Goal: Transaction & Acquisition: Purchase product/service

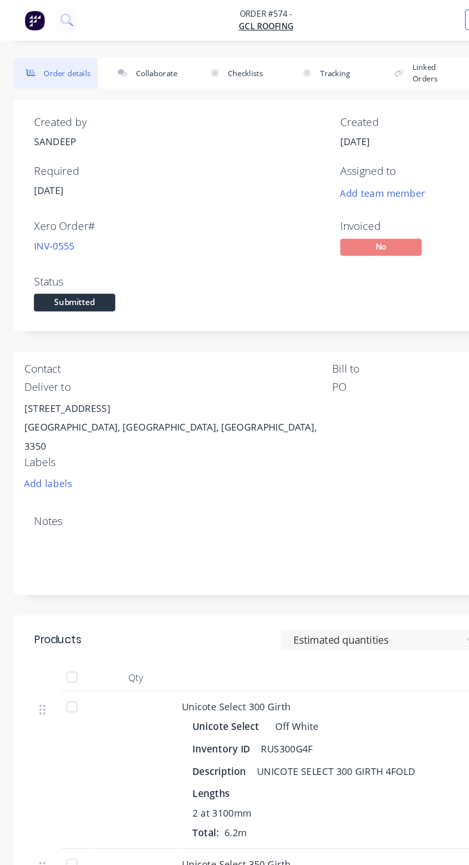
click at [26, 11] on img "button" at bounding box center [24, 14] width 14 height 14
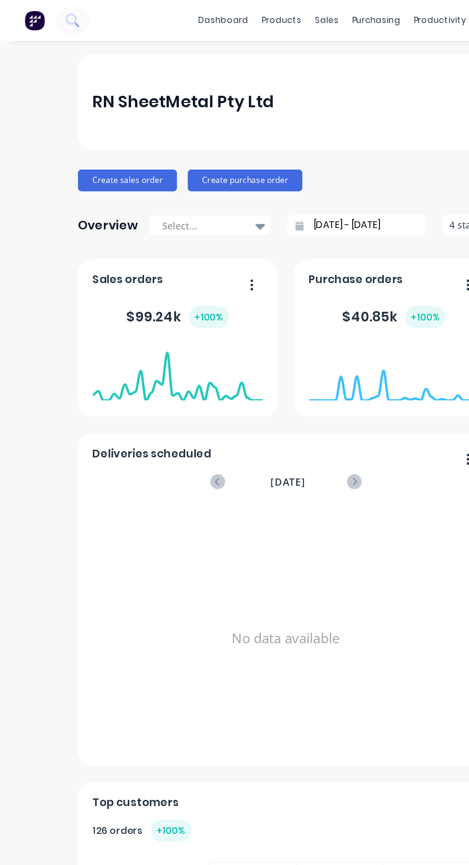
click at [244, 18] on div "purchasing" at bounding box center [266, 14] width 44 height 14
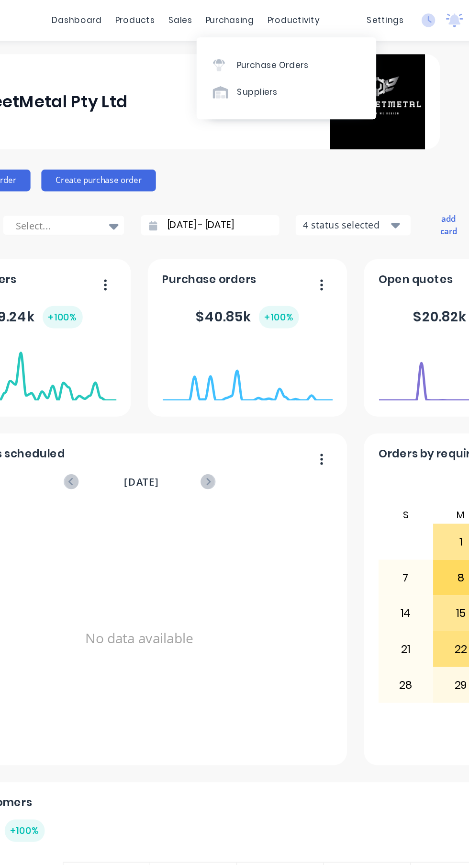
click at [214, 44] on div "Purchase Orders" at bounding box center [193, 46] width 51 height 9
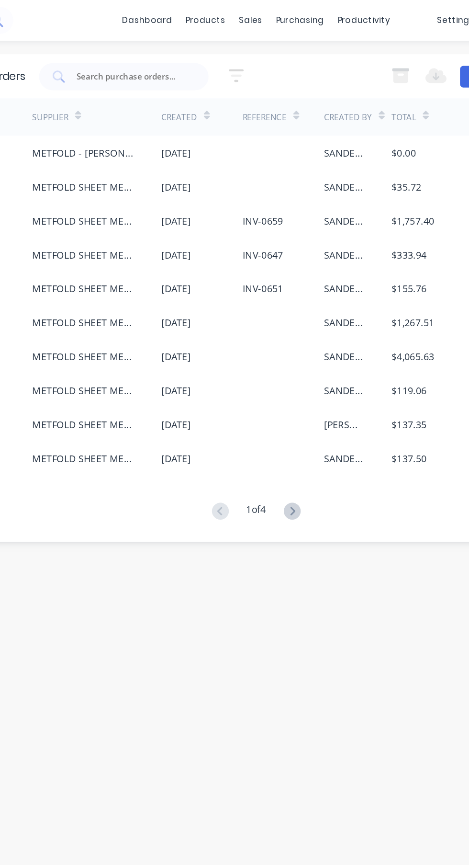
click at [220, 156] on div "[DATE]" at bounding box center [196, 156] width 57 height 24
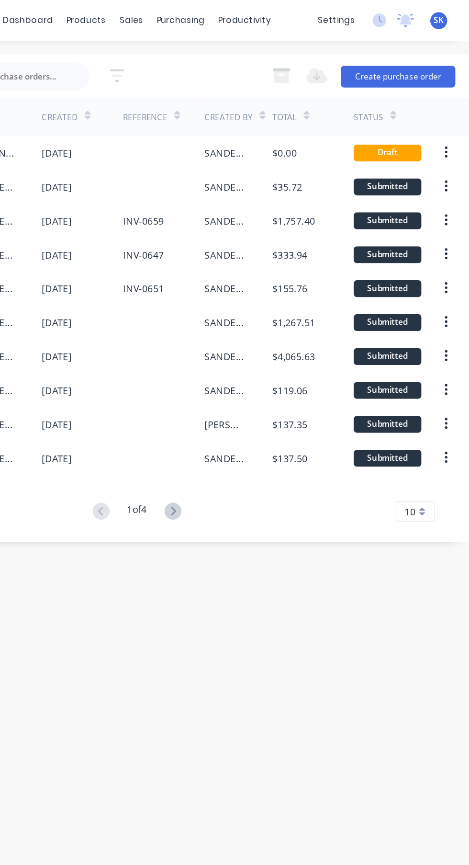
click at [439, 57] on button "Create purchase order" at bounding box center [419, 53] width 81 height 15
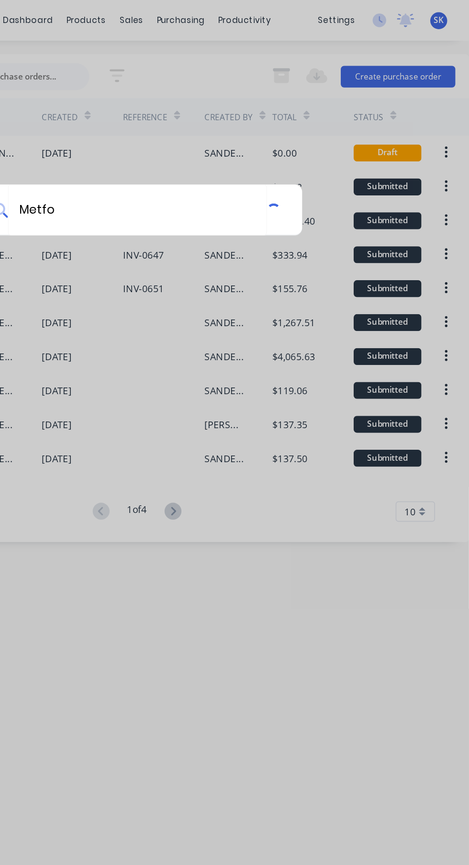
type input "Metfol"
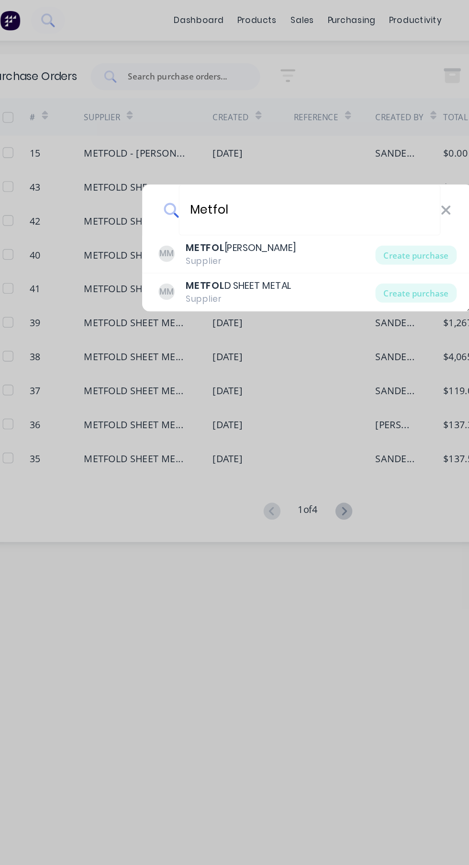
click at [222, 204] on div "MM METFOL D SHEET METAL Supplier" at bounding box center [205, 206] width 153 height 19
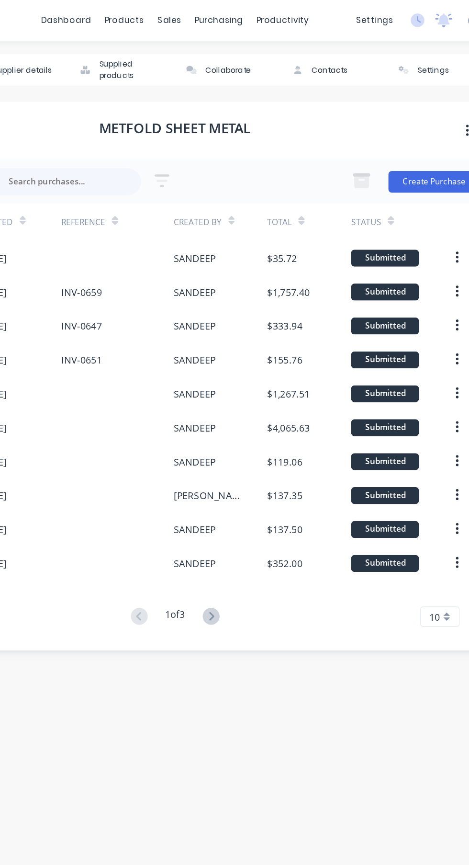
click at [416, 132] on button "Create Purchase" at bounding box center [417, 128] width 65 height 15
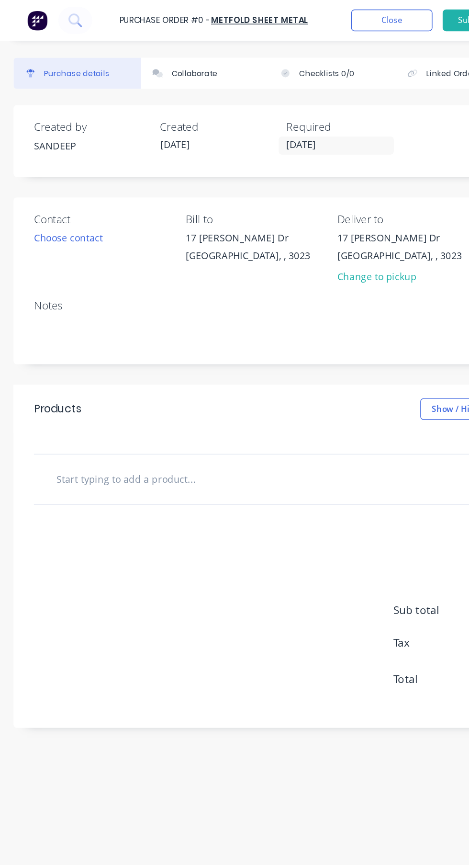
click at [244, 102] on input "[DATE]" at bounding box center [237, 103] width 80 height 12
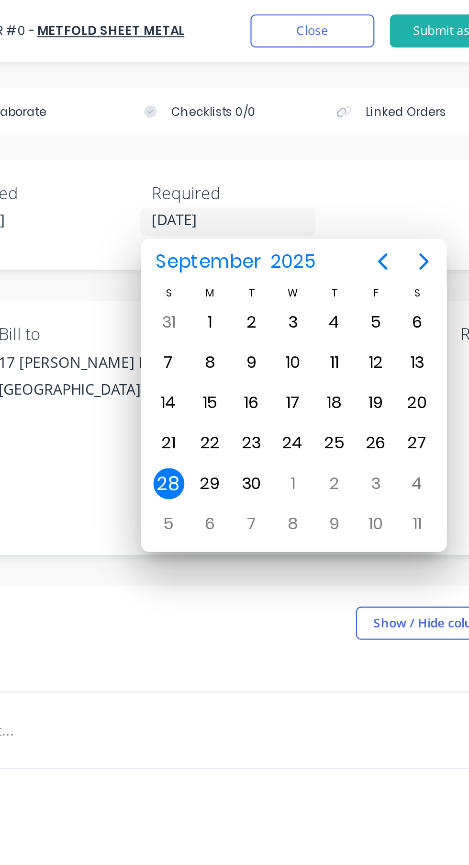
click at [229, 149] on div "1" at bounding box center [229, 149] width 14 height 14
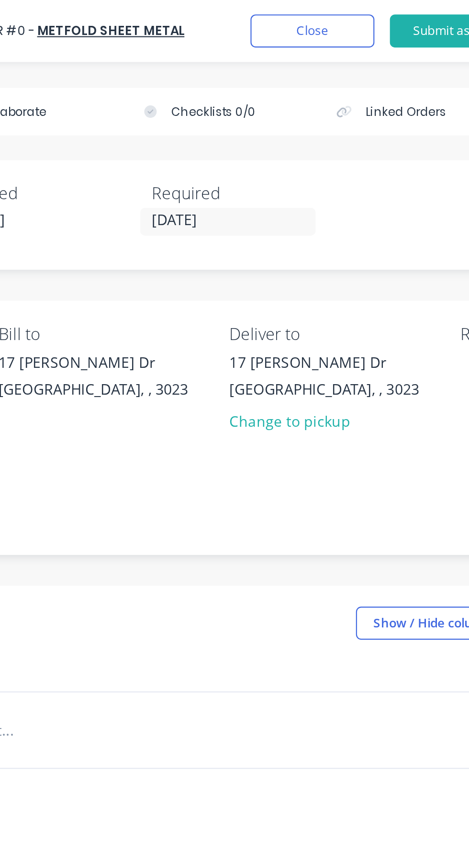
click at [223, 105] on input "01/09/25" at bounding box center [237, 103] width 80 height 12
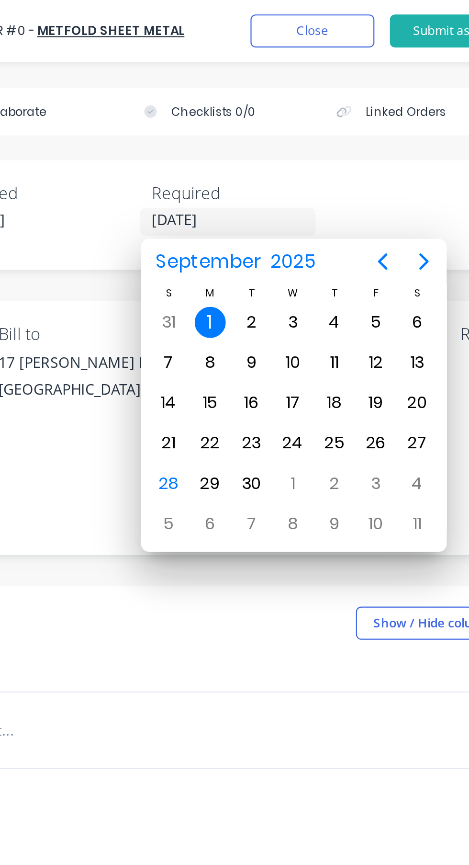
click at [233, 225] on div "29" at bounding box center [229, 224] width 14 height 14
type input "[DATE]"
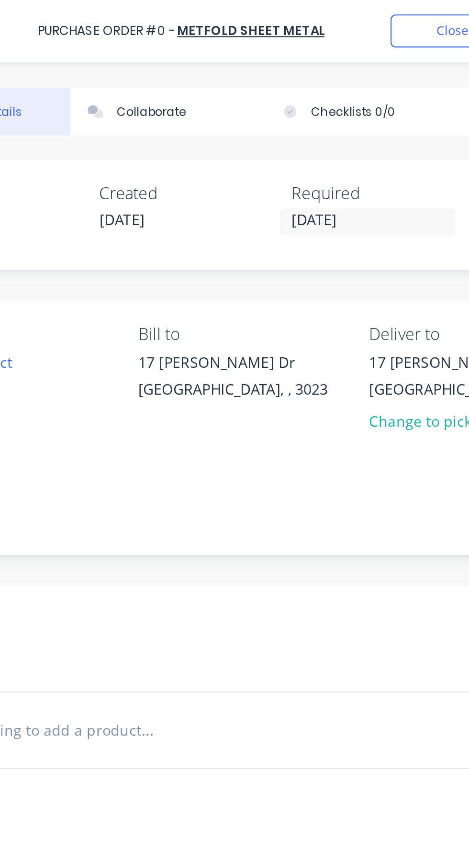
click at [214, 136] on div "Created by SANDEEP Created 28/09/25 Required 29/09/25 Status Draft Contact Choo…" at bounding box center [235, 293] width 450 height 439
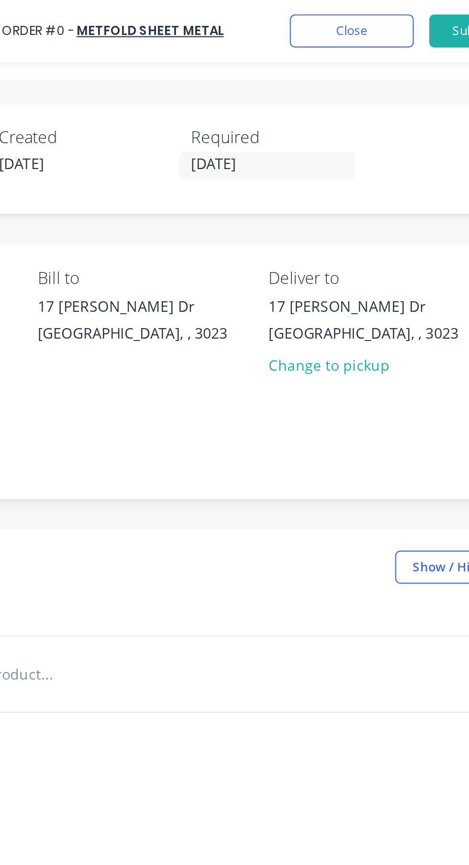
click at [273, 166] on div "Change to pickup" at bounding box center [282, 169] width 88 height 10
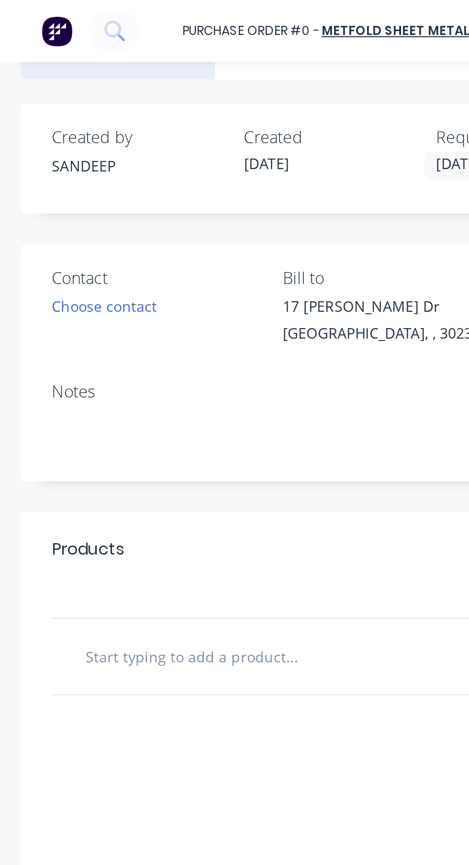
click at [128, 190] on textarea at bounding box center [234, 201] width 421 height 22
type textarea "M"
type textarea "x"
type textarea "Mo"
type textarea "x"
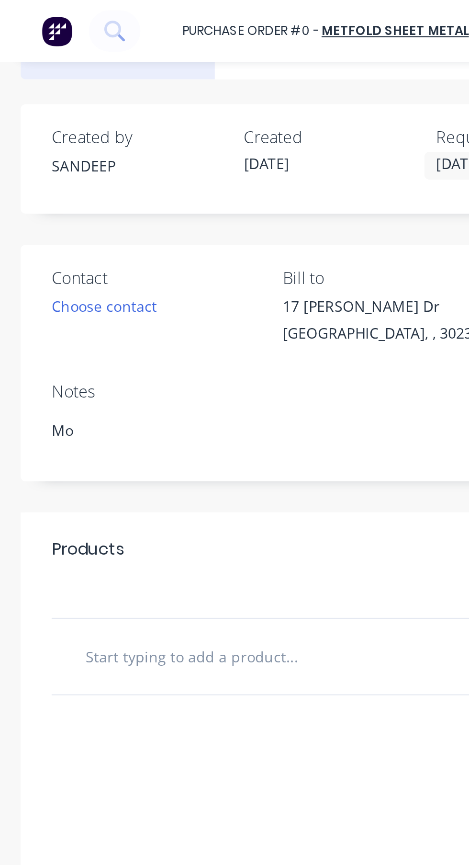
type textarea "Mor"
type textarea "x"
type textarea "Morn"
type textarea "x"
type textarea "Morning"
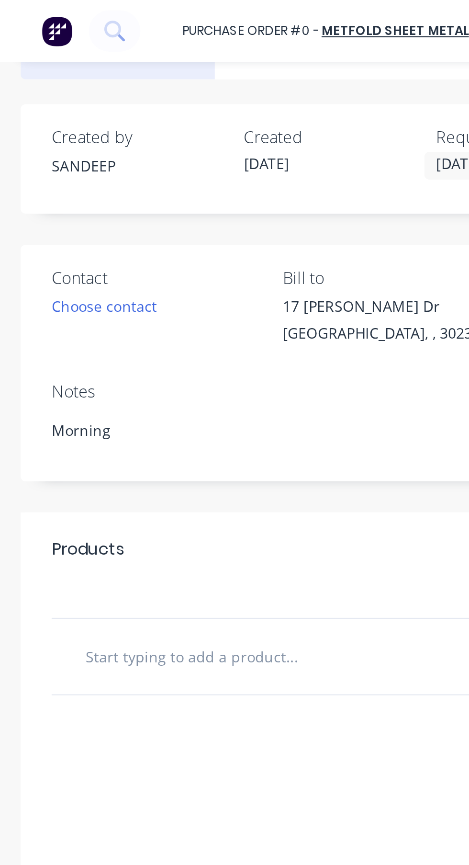
type textarea "x"
type textarea "Morning 7"
type textarea "x"
type textarea "Morning 7A"
type textarea "x"
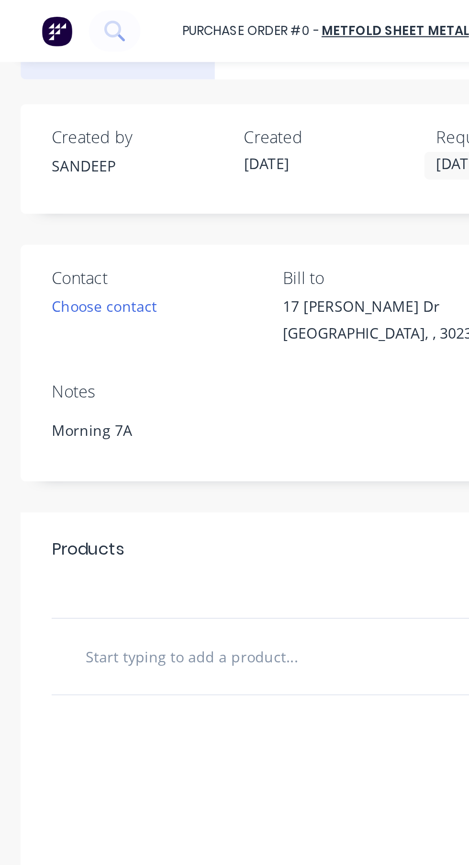
type textarea "Morning 7Am"
type textarea "x"
type textarea "Morning 7Am"
type textarea "x"
type textarea "Morning 7Am"
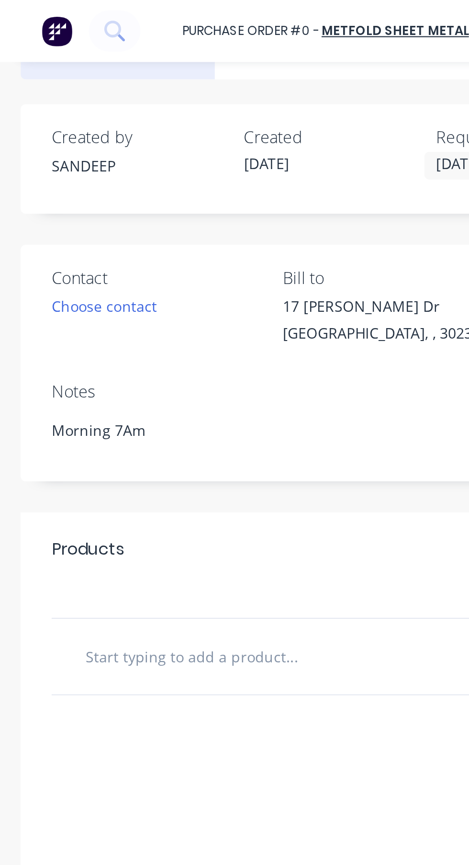
type textarea "x"
type textarea "Morning 7A"
type textarea "x"
type textarea "Morning 7AM"
type textarea "x"
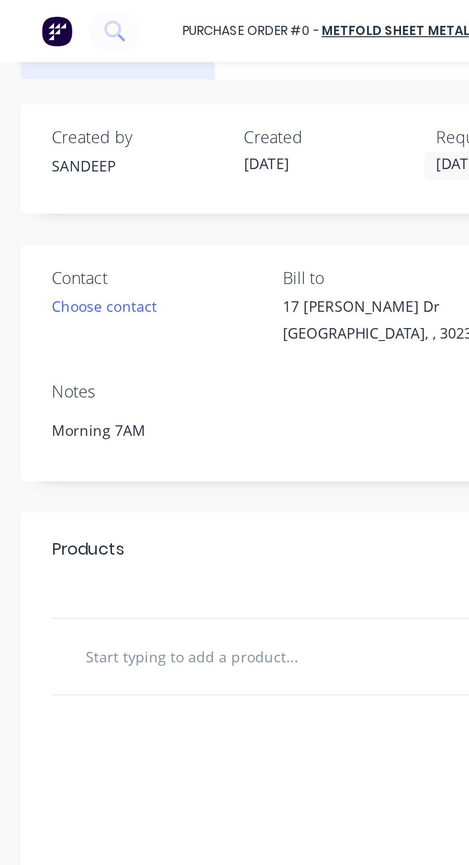
type textarea "Morning 7AM"
type textarea "x"
type textarea "Morning 7AM p"
type textarea "x"
type textarea "Morning 7AM pi"
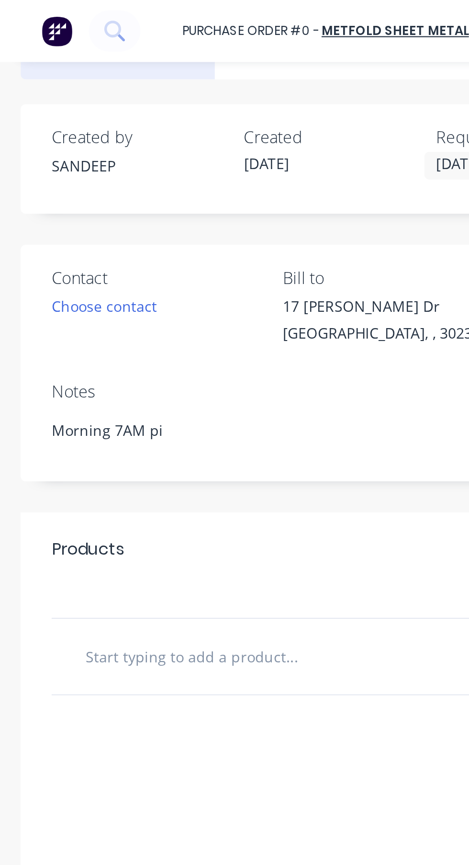
type textarea "x"
type textarea "Morning 7AM pic"
type textarea "x"
type textarea "Morning 7AM pick"
type textarea "x"
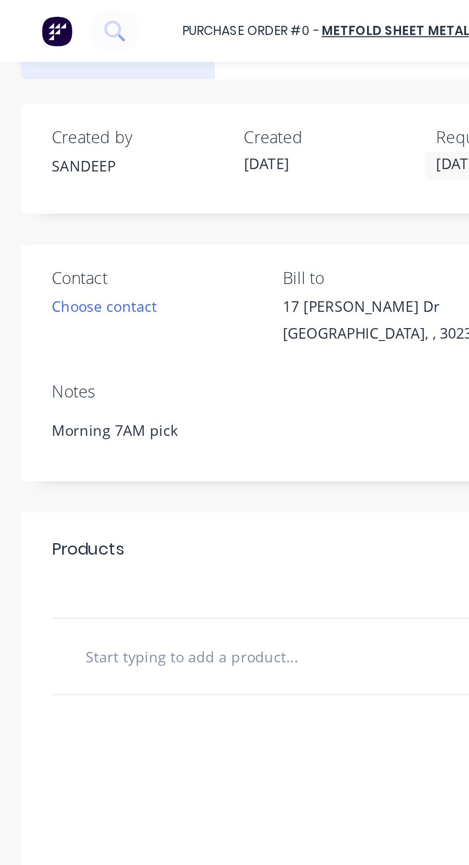
type textarea "Morning 7AM pic"
type textarea "x"
type textarea "Morning 7AM pi"
type textarea "x"
type textarea "Morning 7AM p"
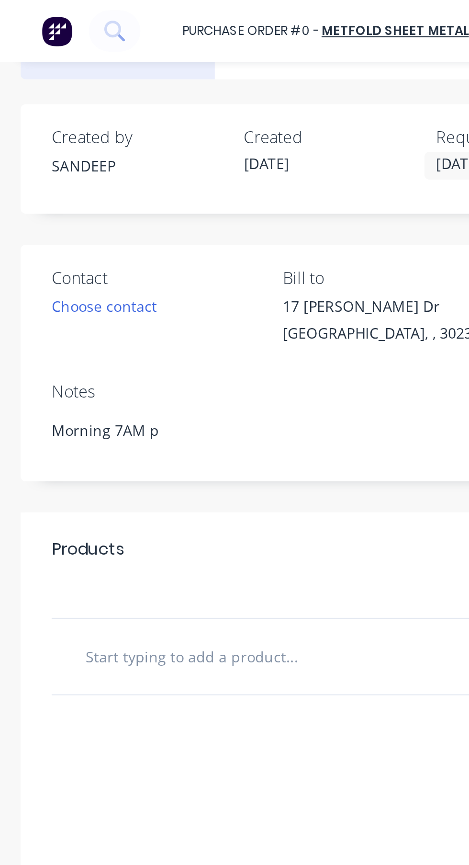
type textarea "x"
type textarea "Morning 7AM"
type textarea "x"
type textarea "Morning 7AM P"
type textarea "x"
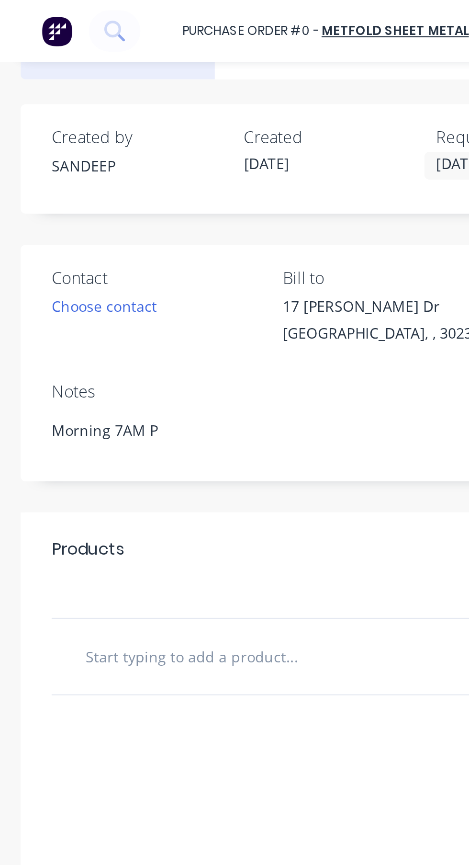
type textarea "Morning 7AM Pi"
type textarea "x"
type textarea "Morning 7AM Pic"
type textarea "x"
type textarea "Morning 7AM Pick"
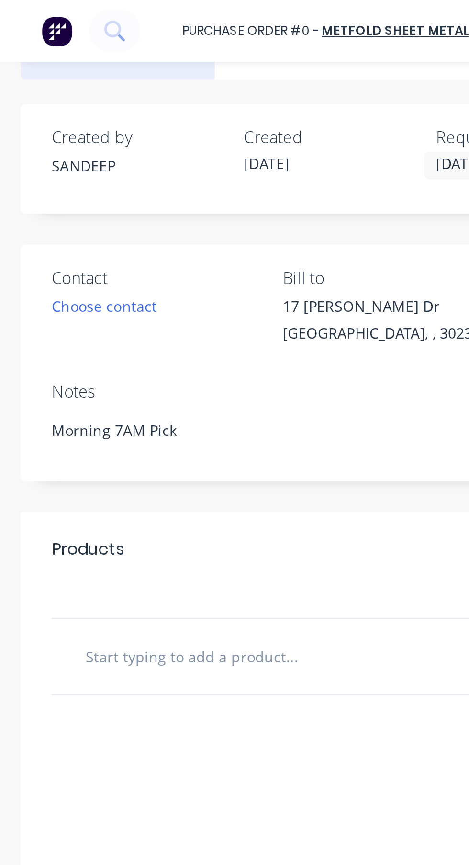
type textarea "x"
type textarea "Morning 7AM Pickup"
type textarea "x"
type textarea "Morning 7AM Pickup f"
type textarea "x"
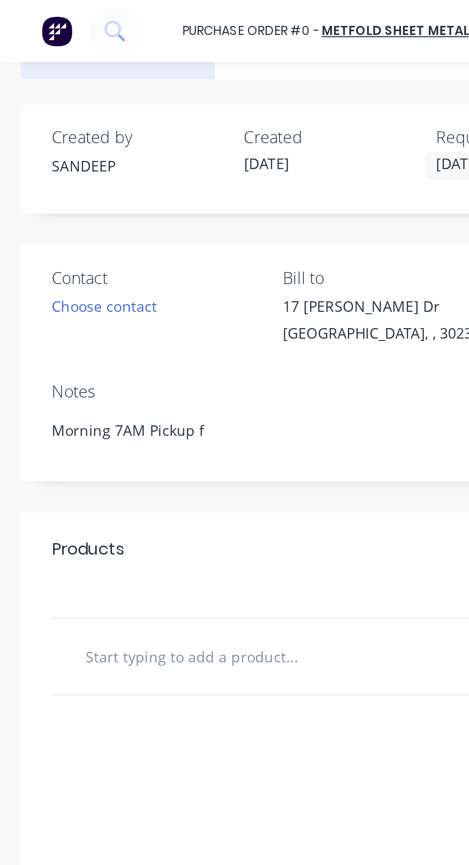
type textarea "Morning 7AM Pickup fr"
type textarea "x"
type textarea "Morning 7AM Pickup fro"
type textarea "x"
type textarea "Morning 7AM Pickup from"
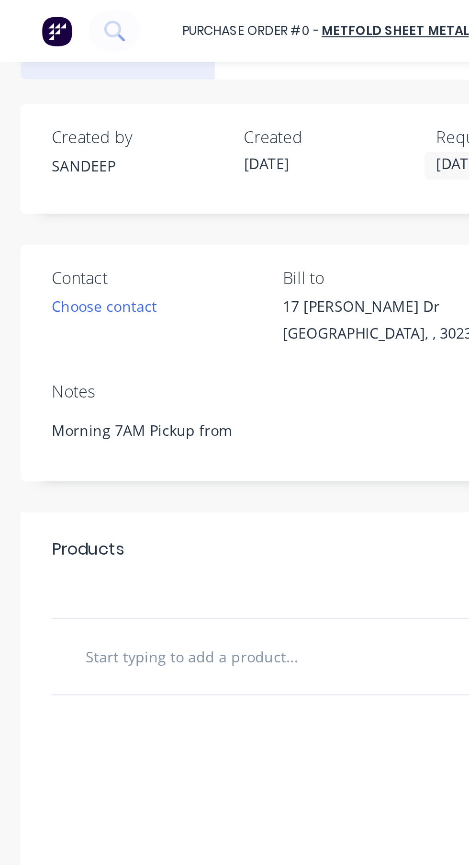
type textarea "x"
type textarea "Morning 7AM Pickup from"
type textarea "x"
type textarea "Morning 7AM Pickup from M"
type textarea "x"
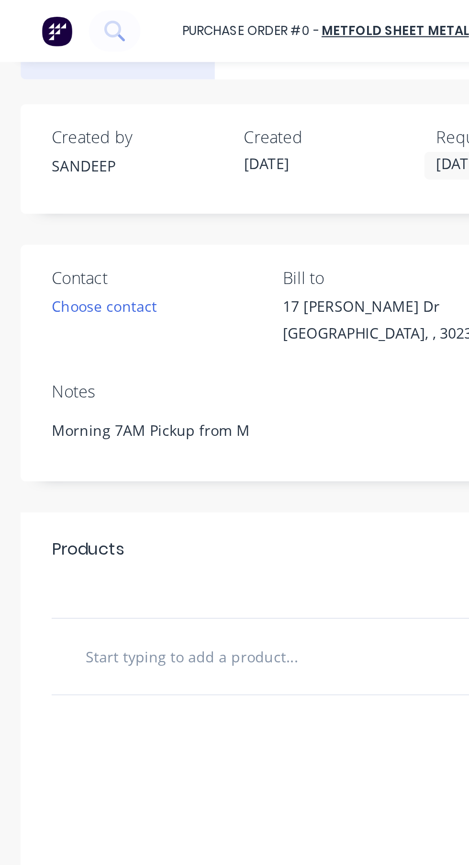
type textarea "Morning 7AM Pickup from Me"
type textarea "x"
type textarea "Morning 7AM Pickup from Mel"
type textarea "x"
type textarea "Morning 7AM Pickup from Melt"
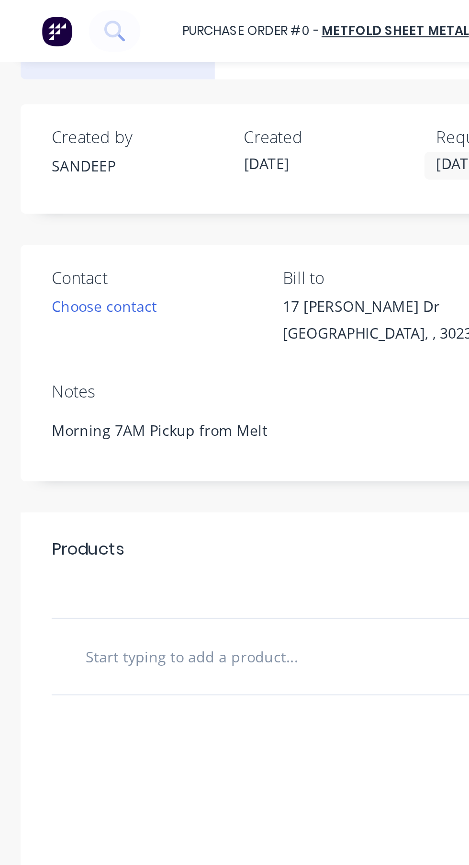
type textarea "x"
type textarea "Morning 7AM Pickup from Melto"
type textarea "x"
type textarea "Morning 7AM Pickup from Melton"
type textarea "x"
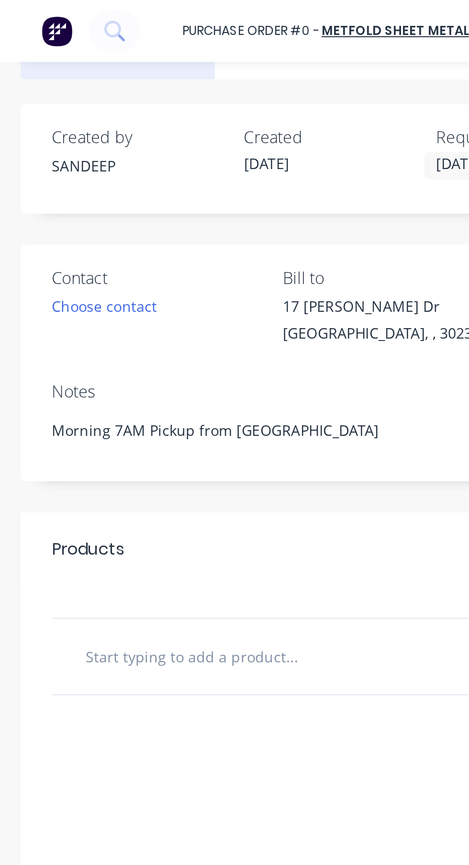
type textarea "Morning 7AM Pickup from Melton p"
type textarea "x"
type textarea "Morning 7AM Pickup from Melton pl"
type textarea "x"
type textarea "Morning 7AM Pickup from Melton ple"
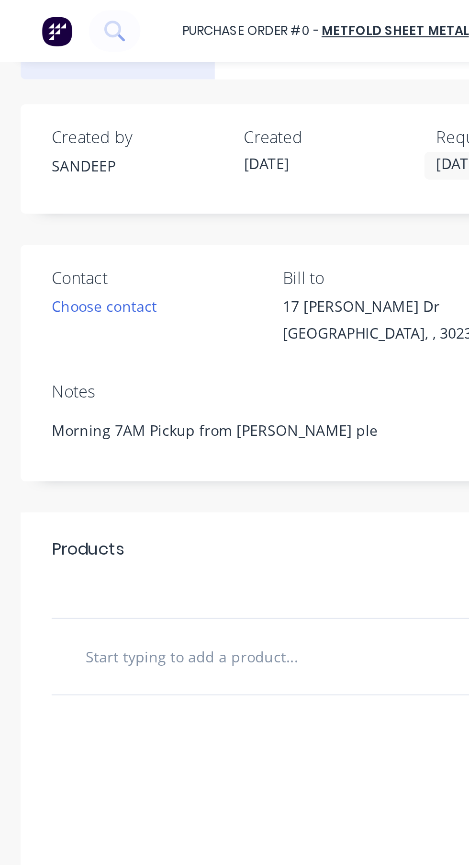
type textarea "x"
type textarea "Morning 7AM Pickup from [PERSON_NAME] please"
type textarea "x"
type textarea "Morning 7AM Pickup from Melton pleas"
type textarea "x"
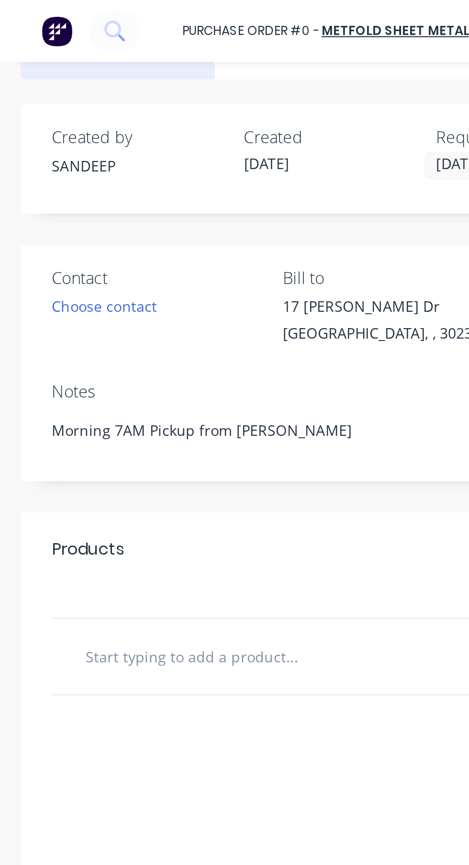
type textarea "Morning 7AM Pickup from Melton plea"
type textarea "x"
type textarea "Morning 7AM Pickup from Melton ple"
type textarea "x"
type textarea "Morning 7AM Pickup from Melton pl"
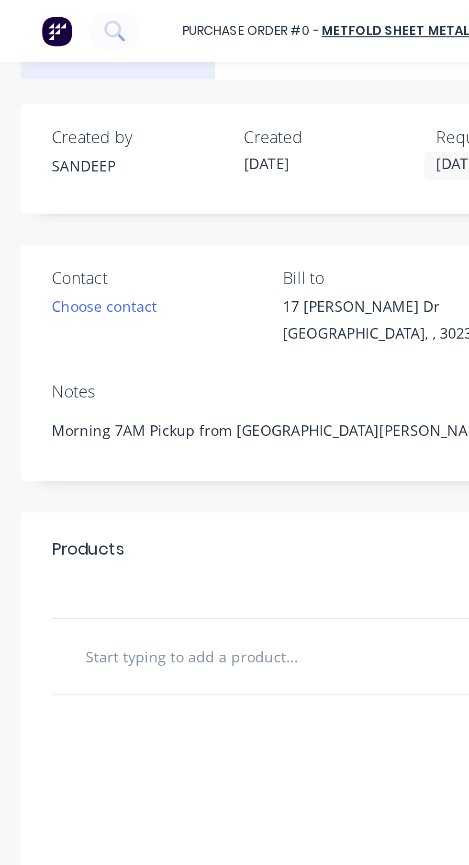
type textarea "x"
type textarea "Morning 7AM Pickup from Melton p"
type textarea "x"
type textarea "Morning 7AM Pickup from Melton pl"
type textarea "x"
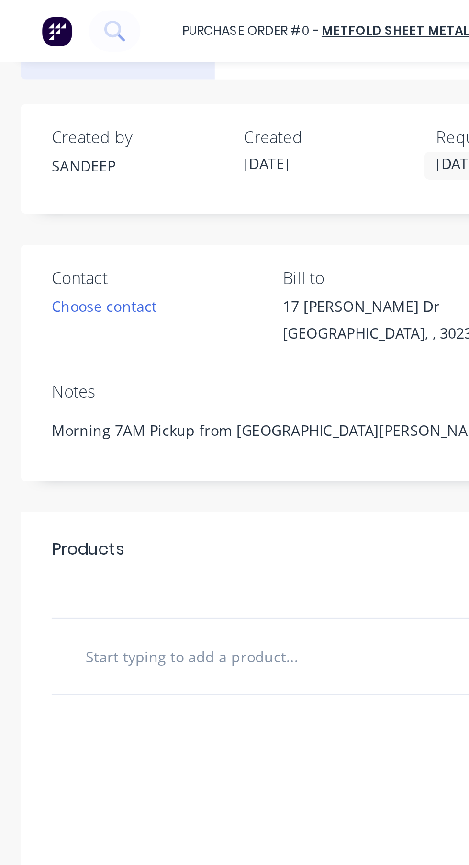
type textarea "Morning 7AM Pickup from Melton ple"
type textarea "x"
type textarea "Morning 7AM Pickup from [PERSON_NAME] please"
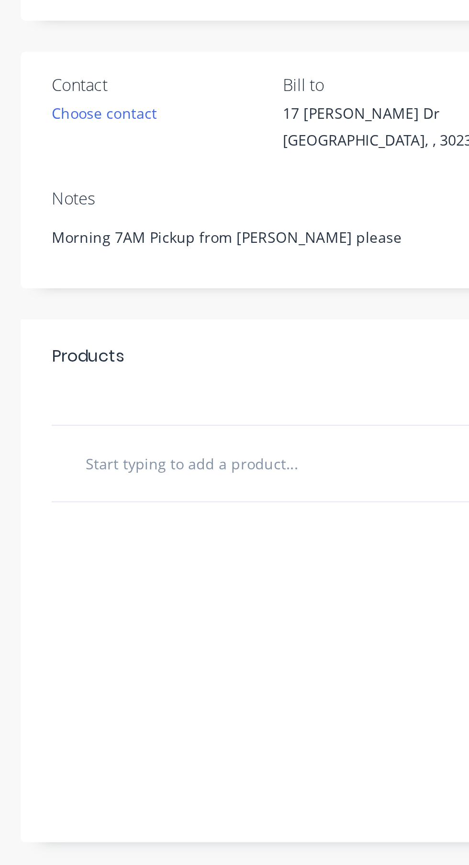
type textarea "x"
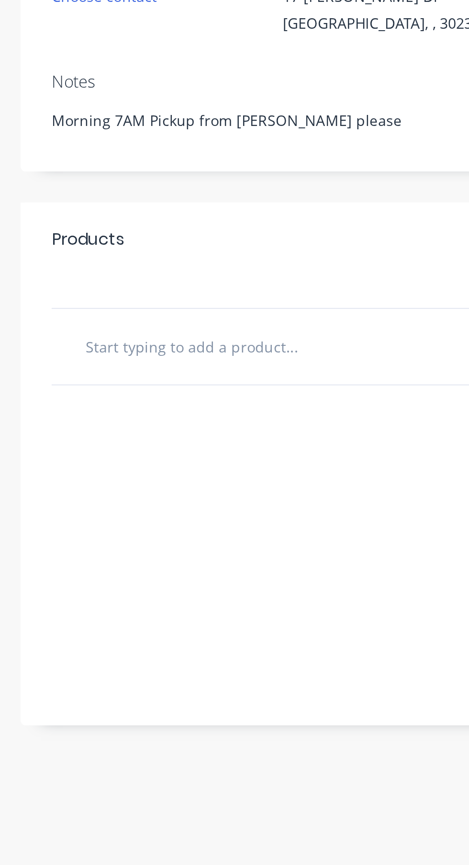
type textarea "Morning 7AM Pickup from [PERSON_NAME] please"
click at [155, 306] on input "text" at bounding box center [111, 303] width 144 height 19
type textarea "x"
type textarea "Morning 7AM Pickup from [PERSON_NAME] please"
type textarea "x"
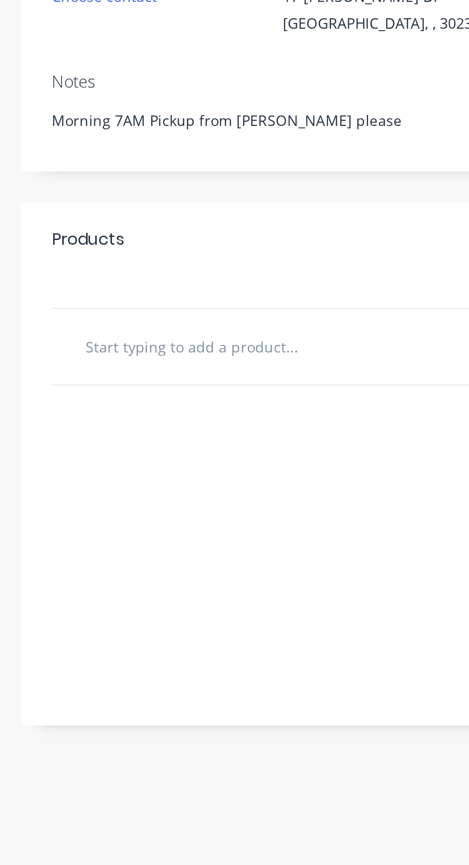
type input "R"
type textarea "x"
type input "Rf"
type textarea "x"
type input "Rfb"
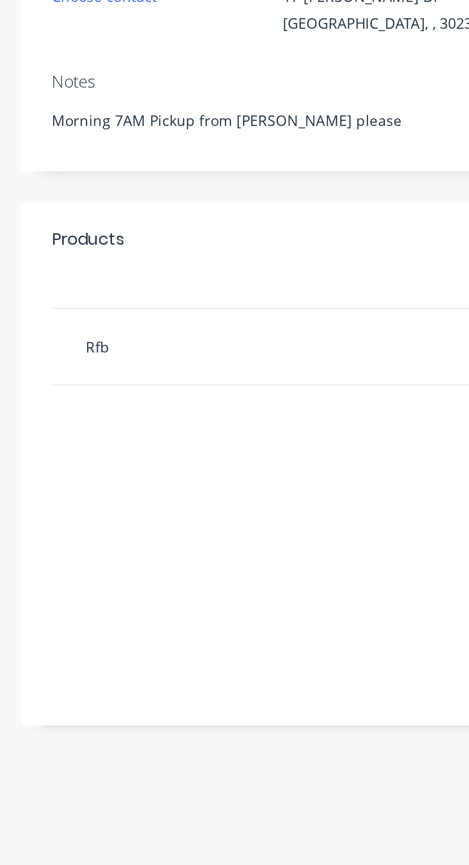
type textarea "x"
type input "Rfbn"
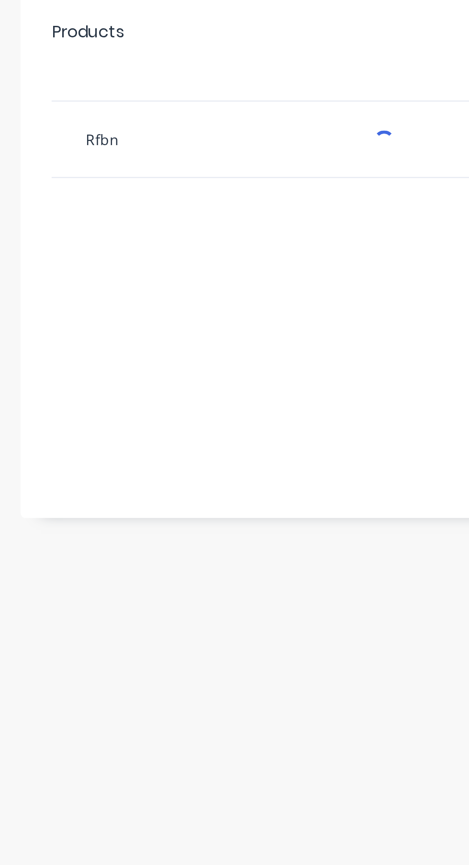
type textarea "x"
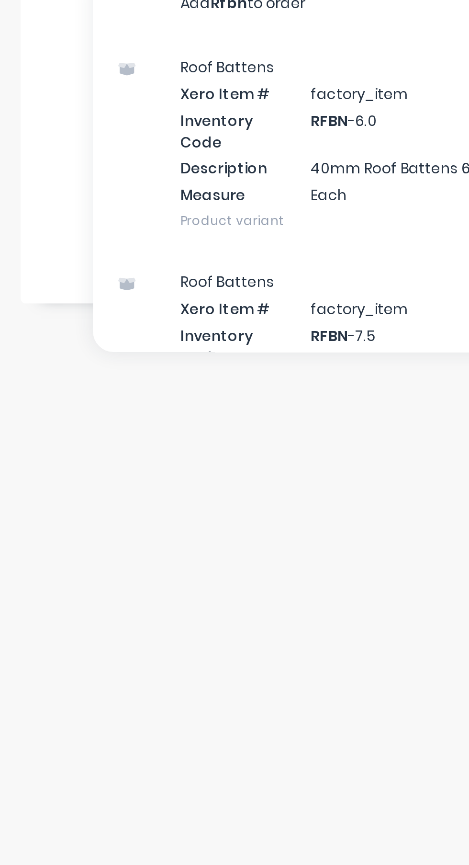
scroll to position [0, 0]
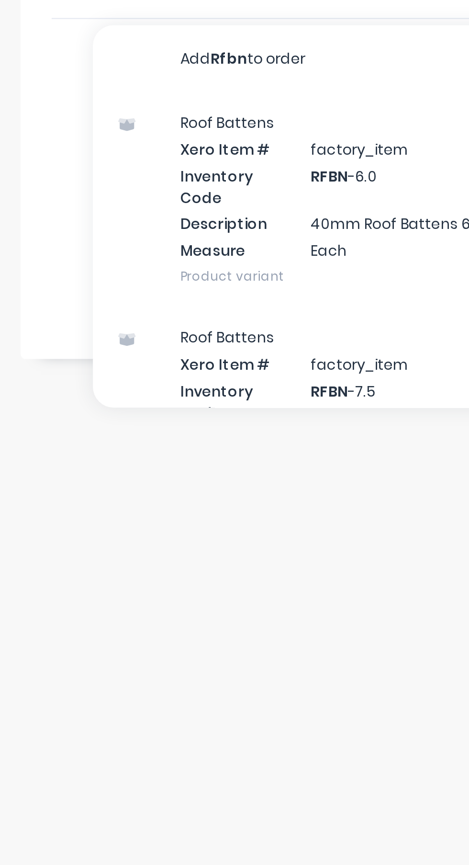
type input "Rfbn"
click at [174, 429] on div "Roof Battens Xero Item # factory_item Inventory Code RFBN -6.0 Description 40mm…" at bounding box center [162, 432] width 239 height 100
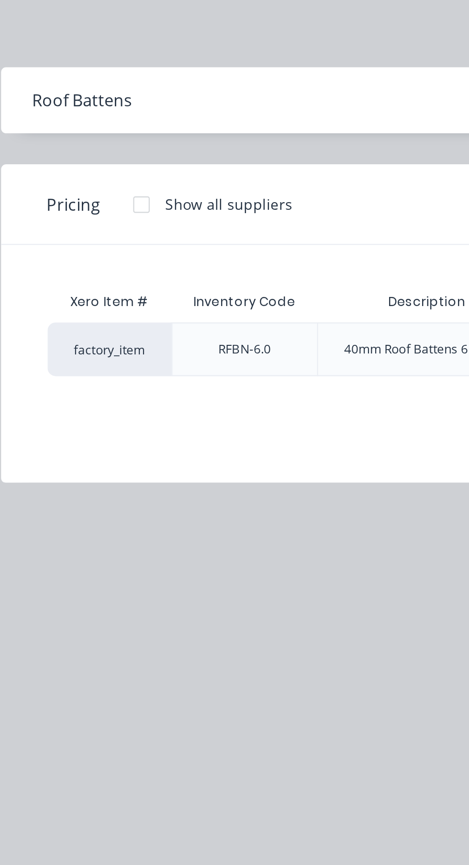
click at [131, 161] on div "RFBN-6.0" at bounding box center [114, 162] width 40 height 24
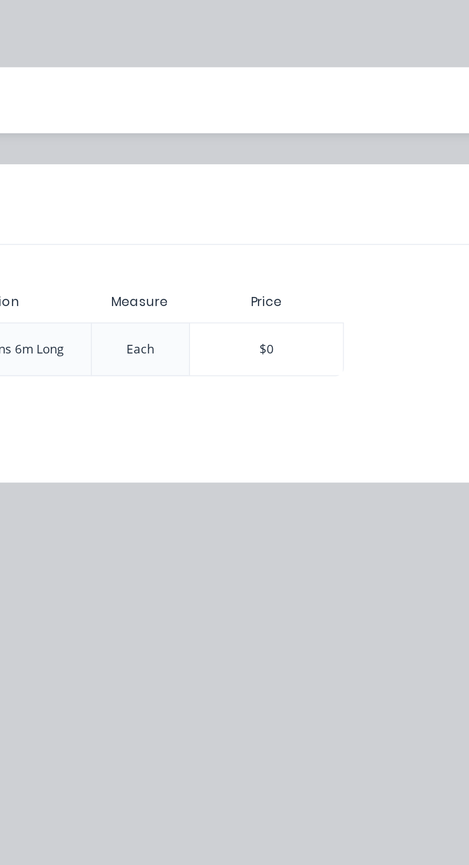
click at [348, 162] on div "$0" at bounding box center [330, 162] width 71 height 24
type textarea "x"
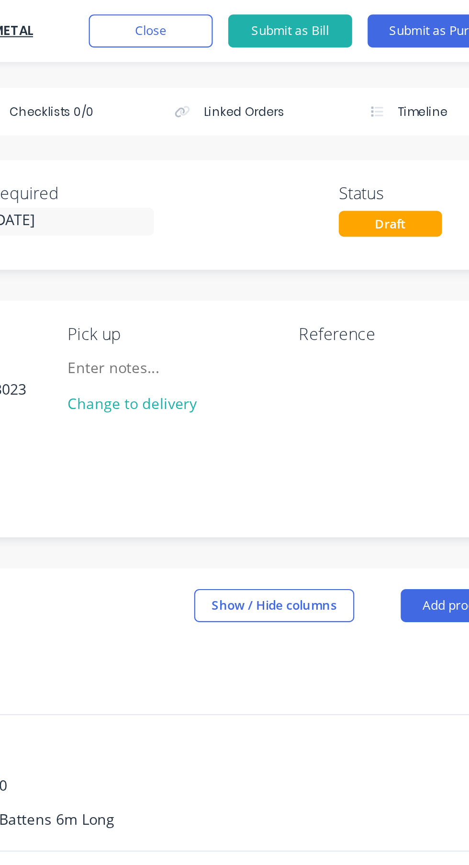
scroll to position [26, 0]
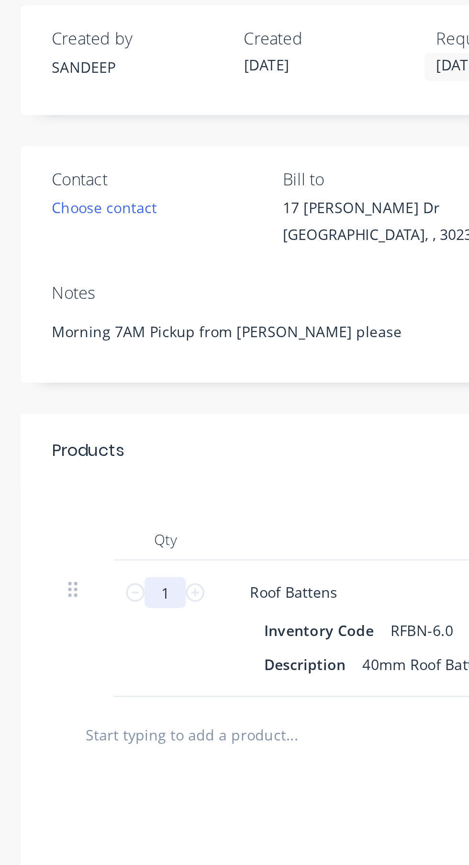
click at [83, 319] on input "1" at bounding box center [76, 320] width 19 height 14
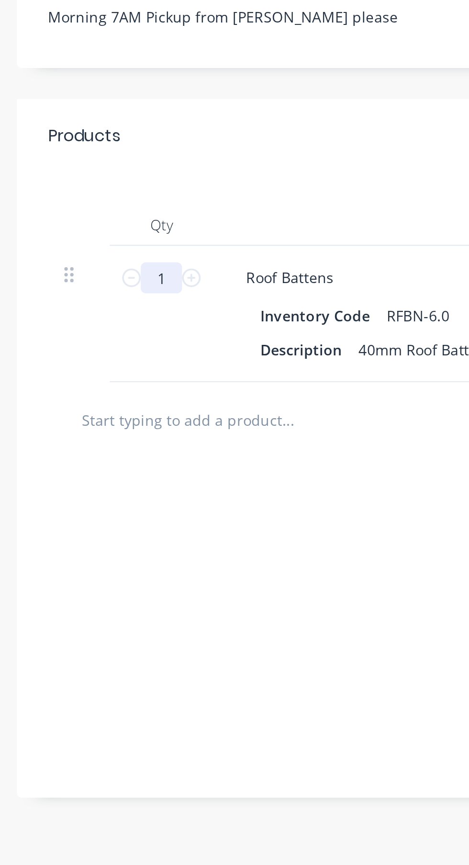
type textarea "x"
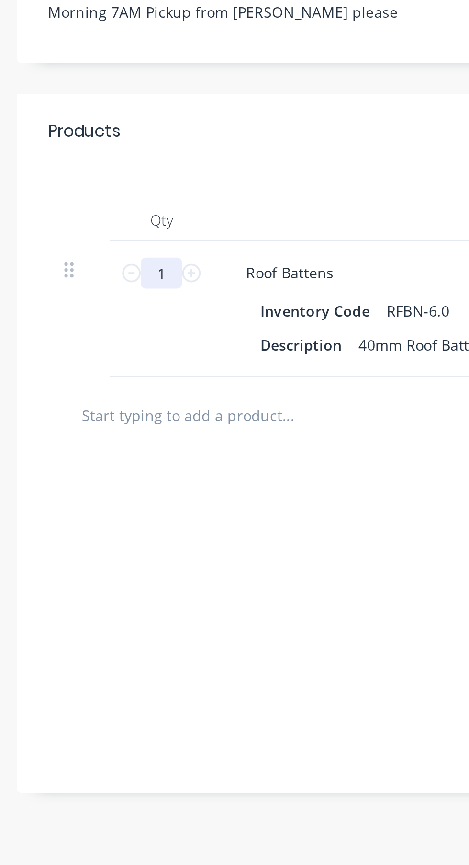
type input "9"
type textarea "x"
type input "90"
type textarea "x"
type input "90"
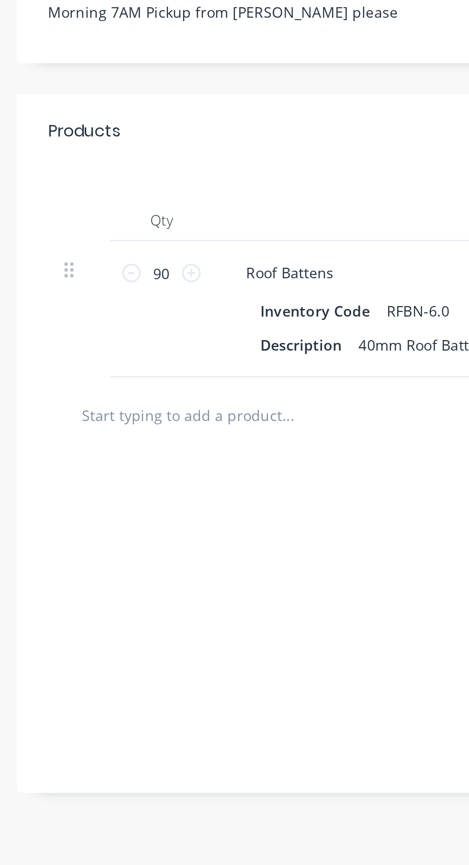
click at [172, 383] on input "text" at bounding box center [111, 385] width 144 height 19
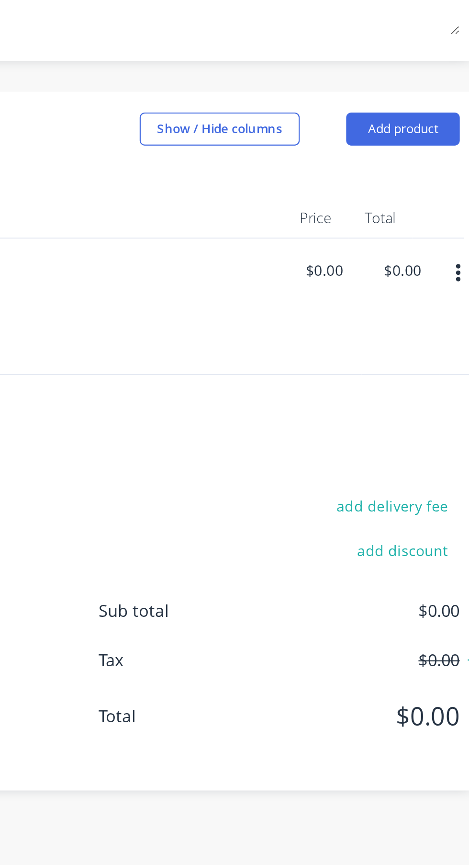
scroll to position [0, 0]
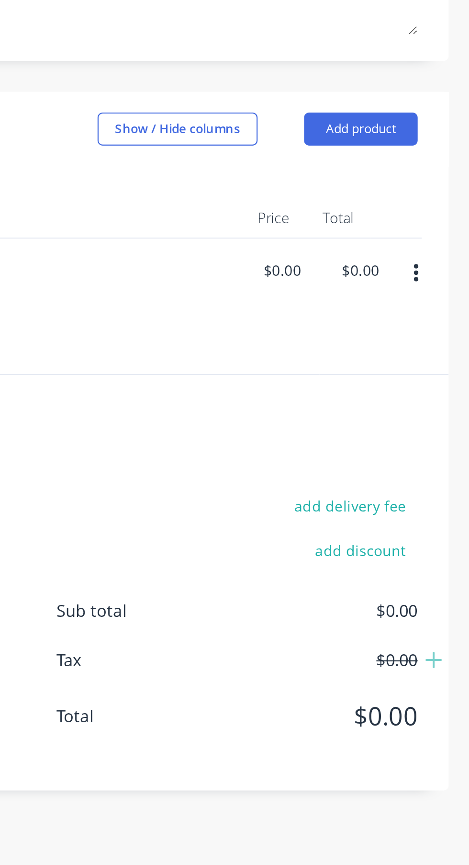
click at [391, 323] on input "$0.00" at bounding box center [382, 320] width 22 height 14
type textarea "x"
type input "0.00"
type textarea "x"
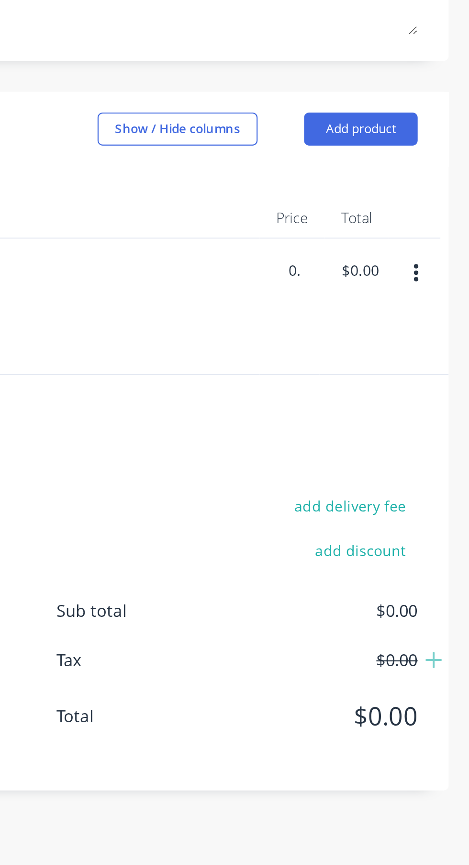
scroll to position [0, 207]
type input "0"
type input "8.5"
type textarea "x"
type input "8.5"
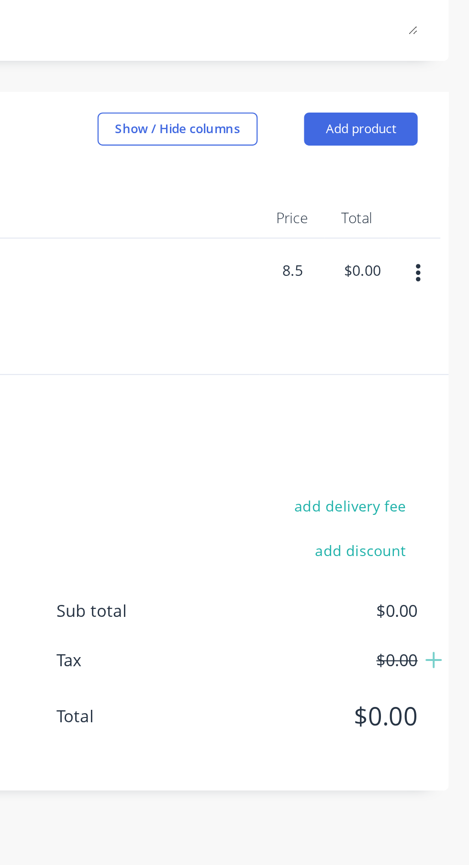
click at [373, 359] on div "8.5 8.5" at bounding box center [386, 336] width 29 height 63
type textarea "x"
type input "$8.50"
type input "$765.00"
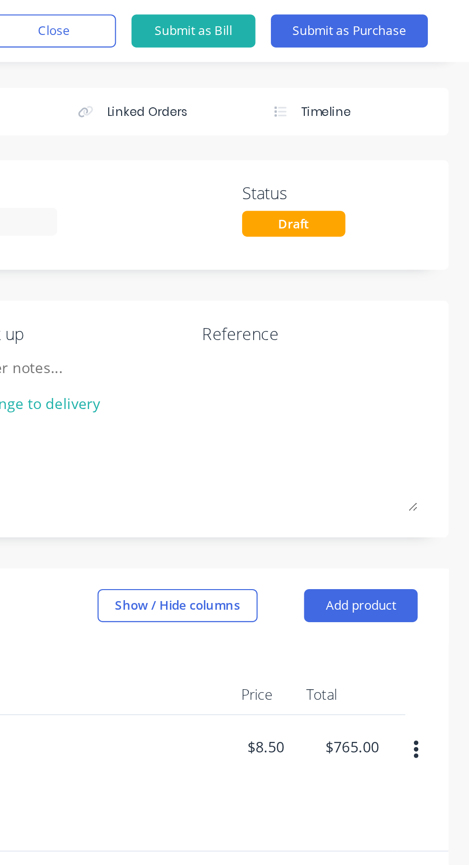
scroll to position [0, 0]
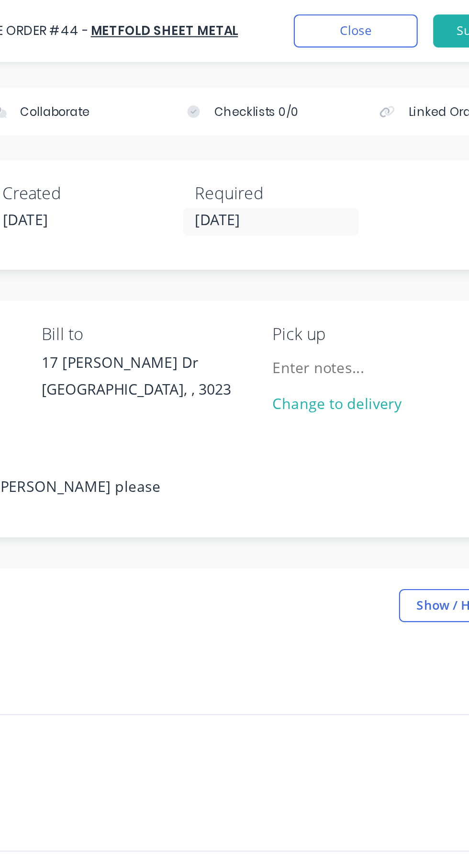
click at [280, 13] on button "Close" at bounding box center [276, 14] width 57 height 15
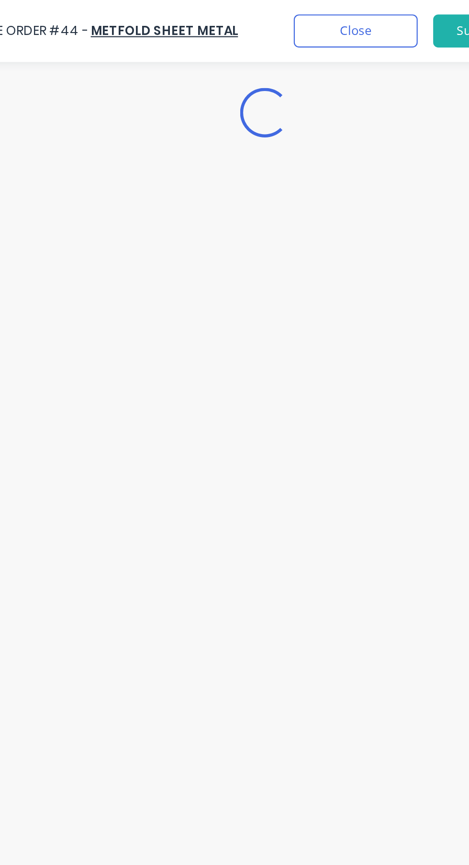
type textarea "x"
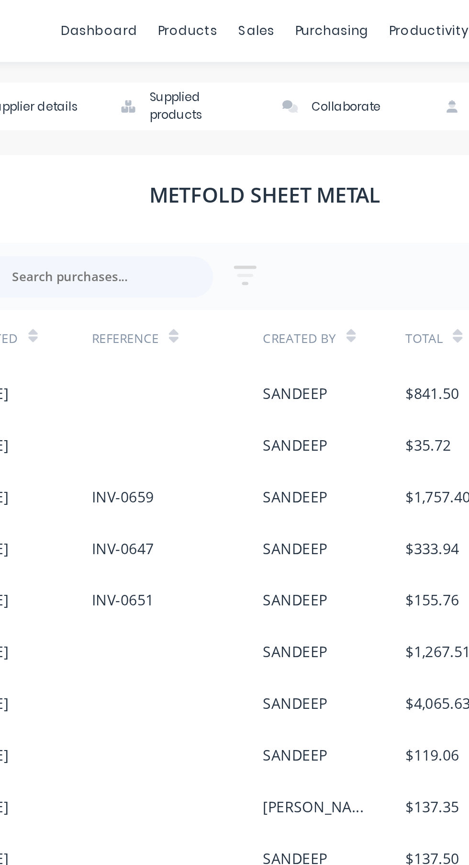
click at [270, 16] on div "purchasing" at bounding box center [266, 14] width 44 height 14
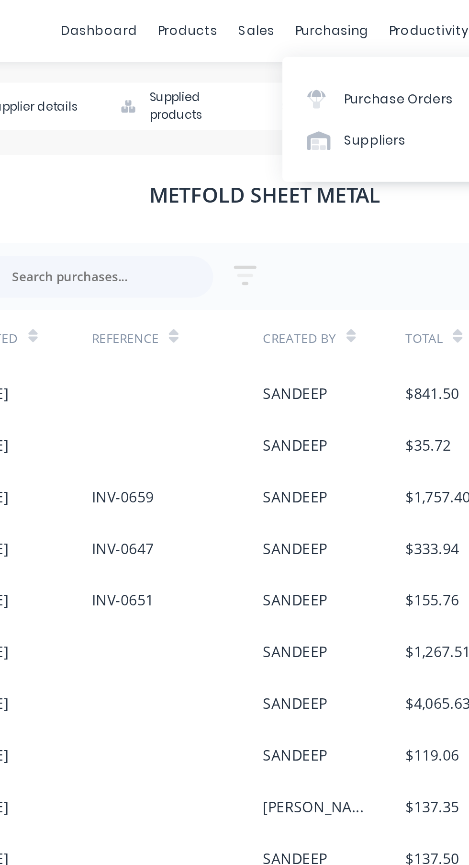
click at [289, 48] on div "Purchase Orders" at bounding box center [296, 46] width 51 height 9
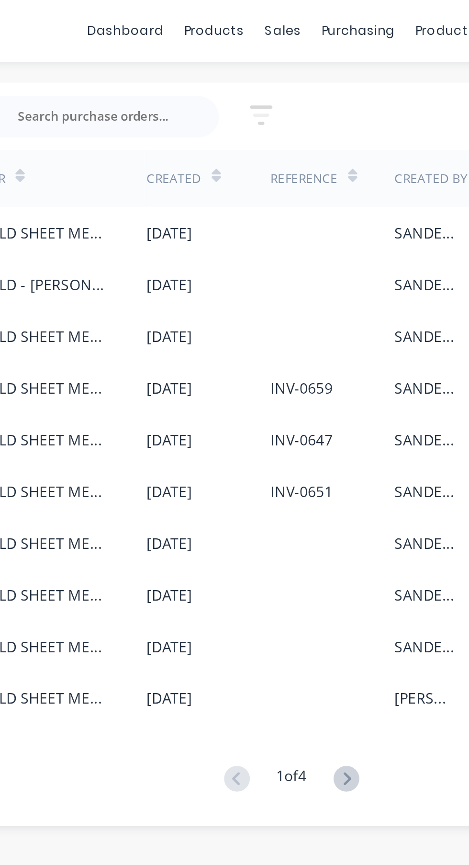
click at [239, 105] on div at bounding box center [253, 108] width 57 height 24
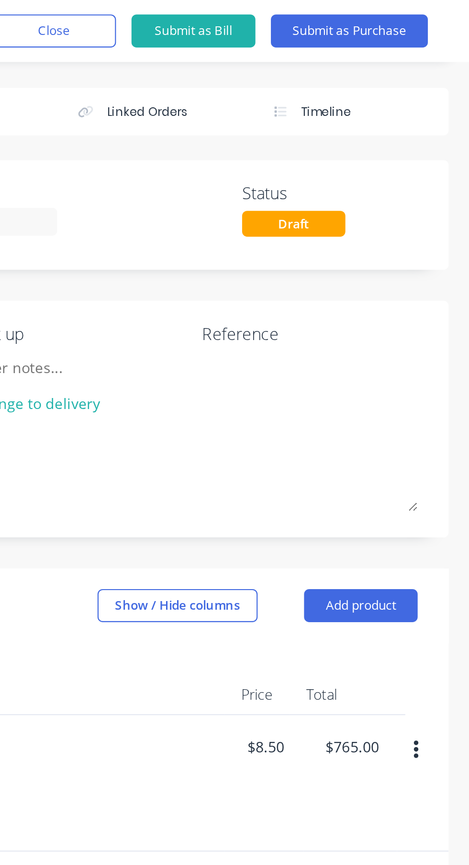
click at [435, 17] on button "Submit as Purchase" at bounding box center [413, 14] width 73 height 15
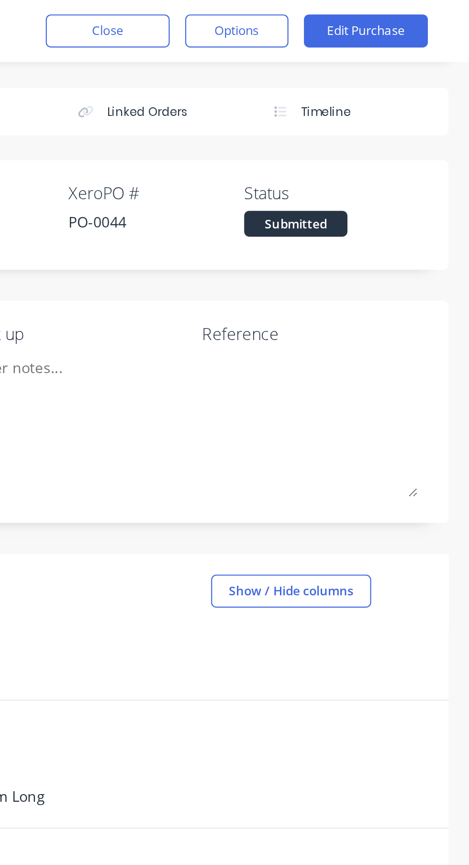
click at [364, 14] on button "Options" at bounding box center [362, 14] width 48 height 15
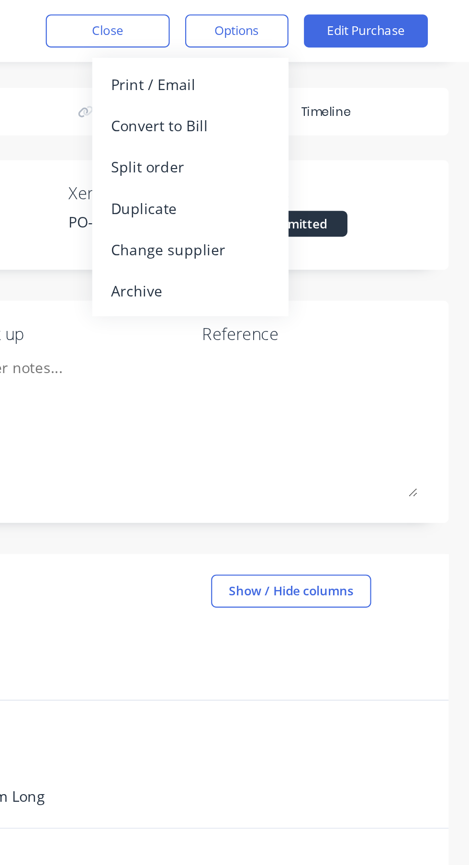
click at [347, 38] on div "Print / Email" at bounding box center [340, 39] width 74 height 14
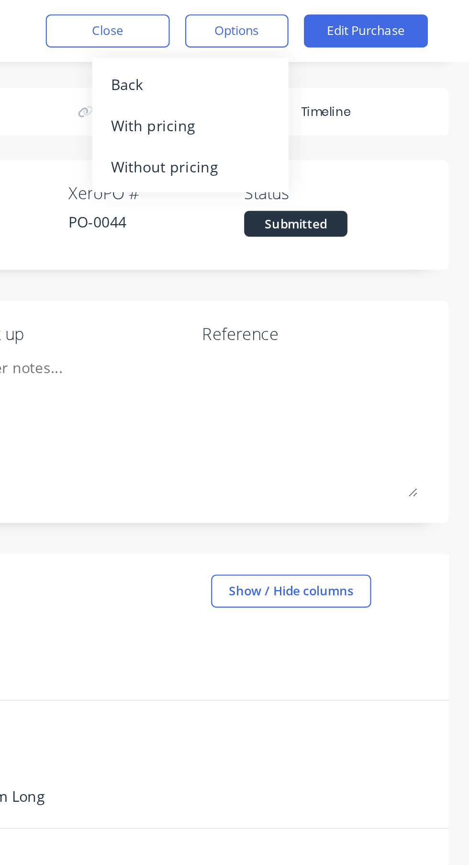
click at [349, 57] on div "With pricing" at bounding box center [340, 58] width 74 height 14
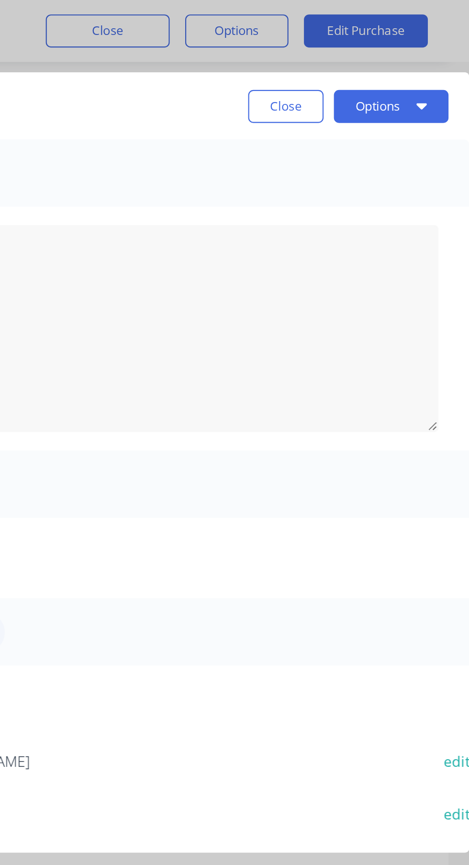
click at [447, 48] on icon "button" at bounding box center [447, 49] width 5 height 3
click at [401, 73] on div "Preview" at bounding box center [414, 74] width 74 height 14
click at [391, 54] on button "Close" at bounding box center [384, 49] width 35 height 15
type textarea "x"
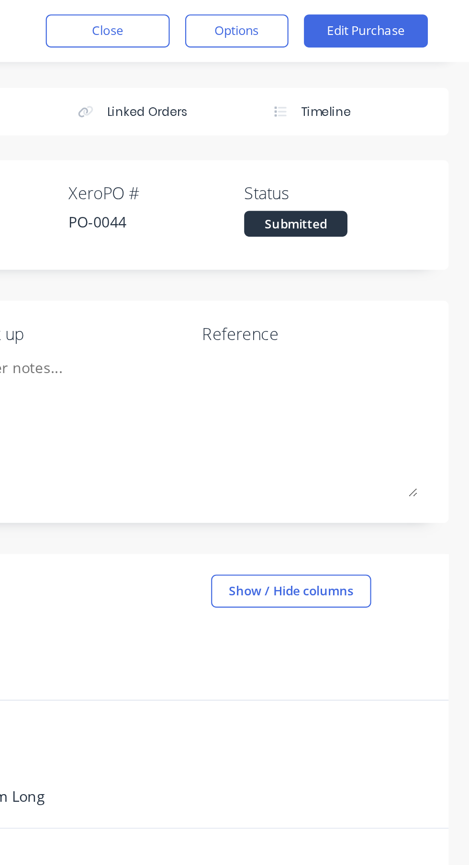
click at [313, 15] on button "Close" at bounding box center [301, 14] width 57 height 15
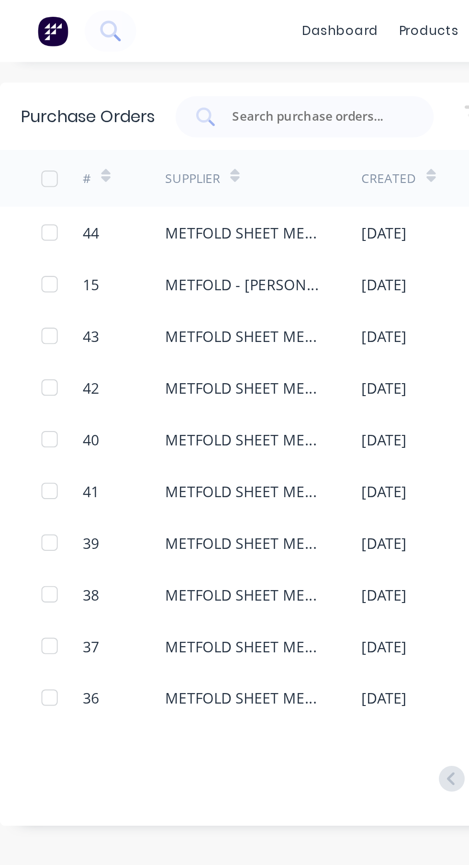
click at [23, 14] on img at bounding box center [24, 14] width 14 height 14
